Goal: Find specific page/section: Find specific page/section

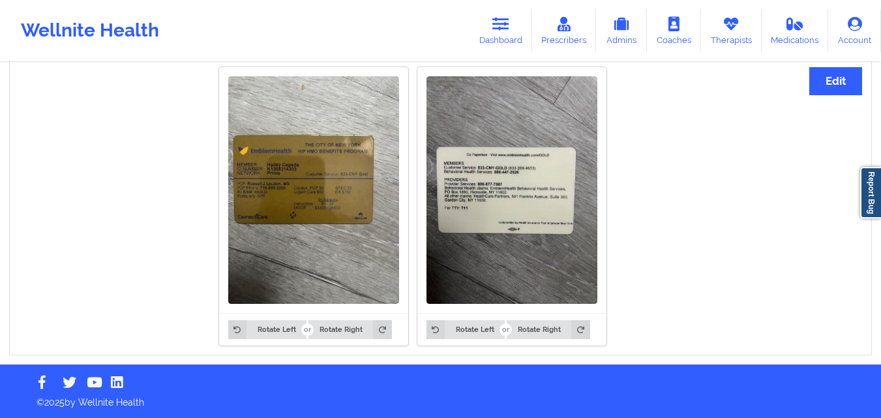
click at [510, 35] on link "Dashboard" at bounding box center [500, 30] width 63 height 43
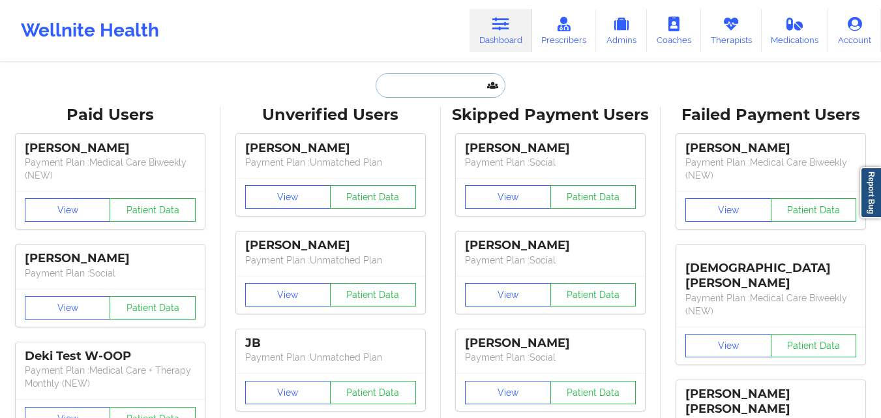
click at [450, 95] on input "text" at bounding box center [439, 85] width 129 height 25
paste input "[EMAIL_ADDRESS][DOMAIN_NAME]"
type input "[EMAIL_ADDRESS][DOMAIN_NAME]"
click at [443, 76] on input "text" at bounding box center [439, 85] width 129 height 25
paste input "[PHONE_NUMBER]"
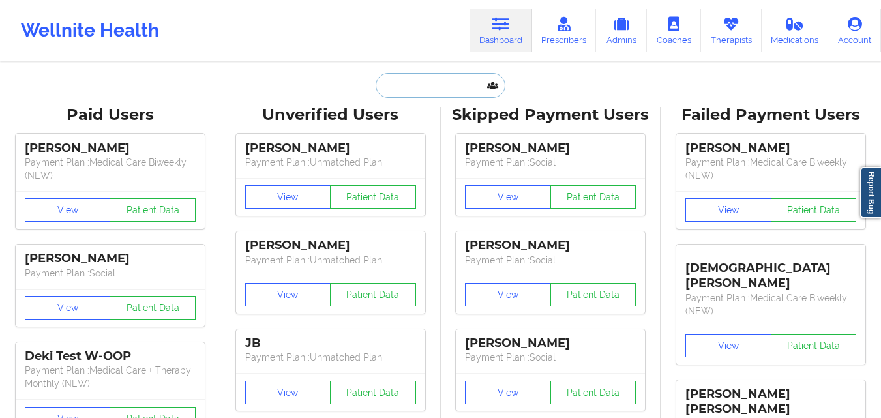
type input "[PHONE_NUMBER]"
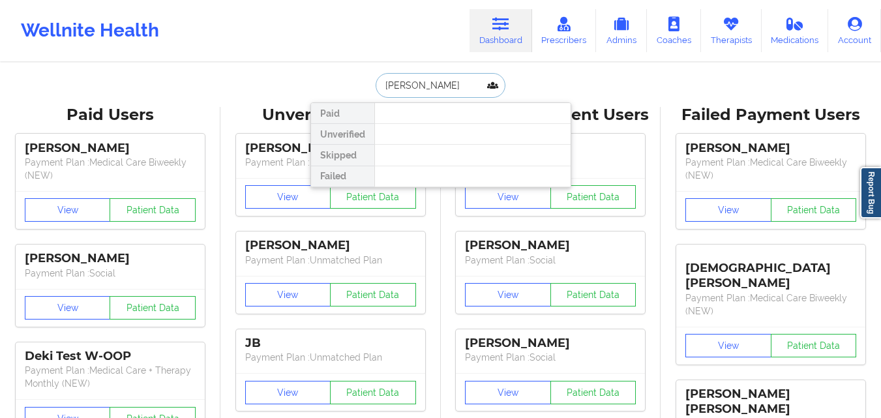
type input "[PERSON_NAME]"
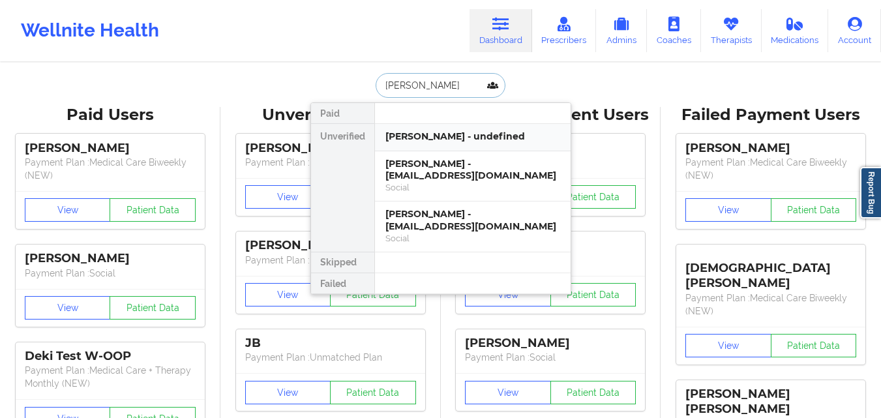
click at [476, 148] on div "[PERSON_NAME] - undefined" at bounding box center [473, 137] width 196 height 27
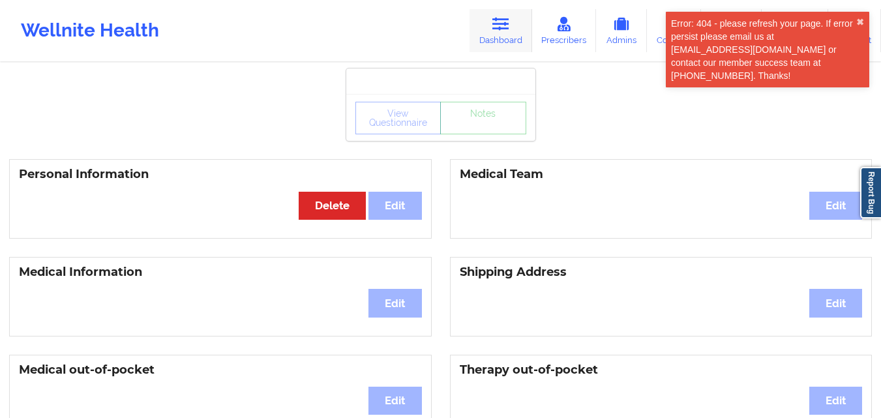
click at [503, 35] on link "Dashboard" at bounding box center [500, 30] width 63 height 43
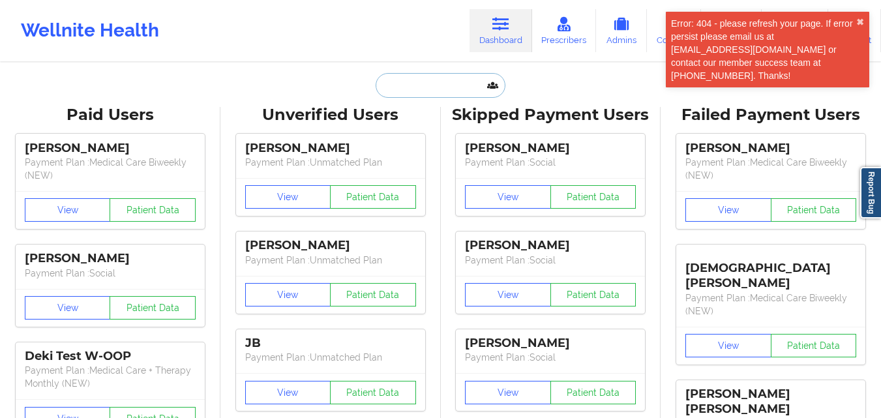
click at [440, 81] on input "text" at bounding box center [439, 85] width 129 height 25
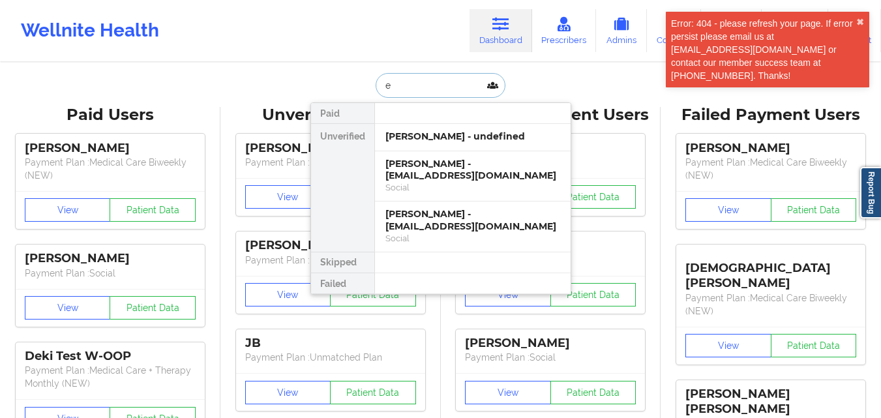
type input "er"
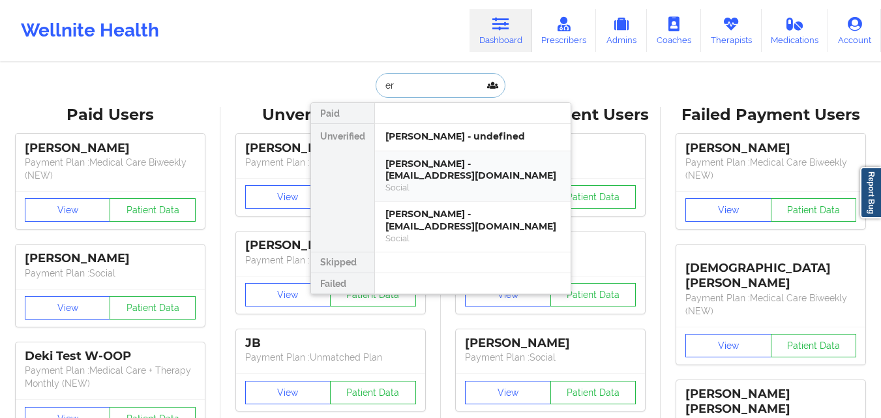
click at [499, 189] on div "Social" at bounding box center [472, 187] width 175 height 11
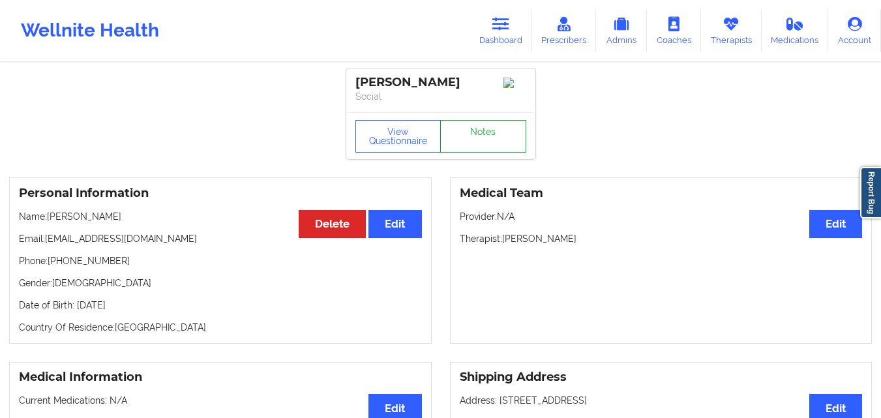
click at [500, 148] on link "Notes" at bounding box center [483, 136] width 86 height 33
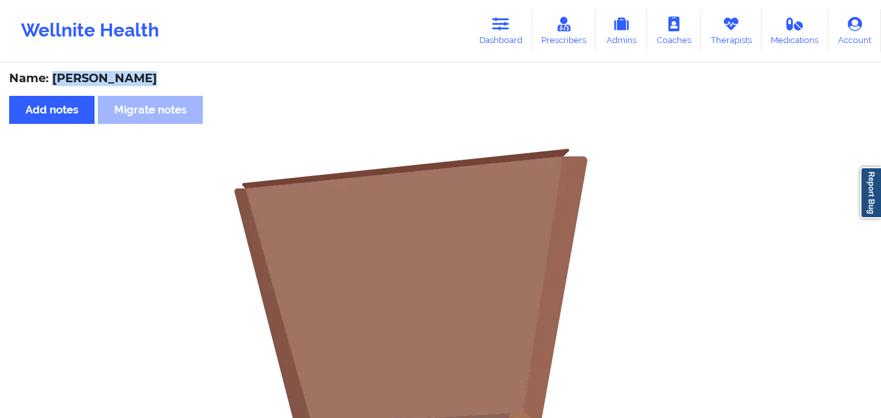
drag, startPoint x: 58, startPoint y: 77, endPoint x: 176, endPoint y: 79, distance: 118.0
click at [176, 79] on div "Name: [PERSON_NAME]" at bounding box center [440, 78] width 862 height 15
copy div "[PERSON_NAME]"
